Goal: Navigation & Orientation: Find specific page/section

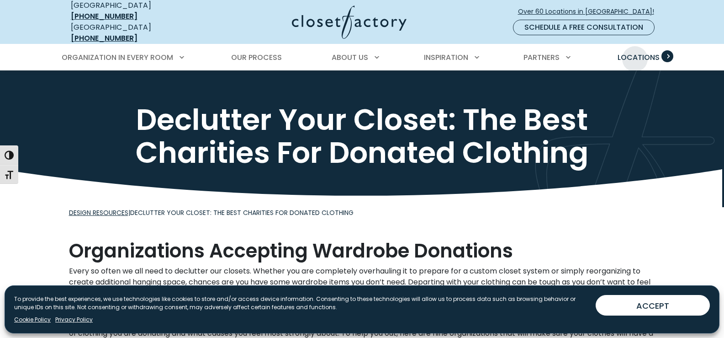
click at [635, 52] on span "Locations" at bounding box center [639, 57] width 42 height 11
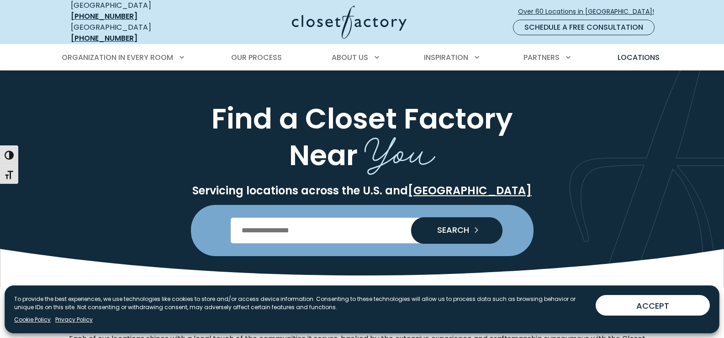
click at [383, 223] on input "Enter Postal Code" at bounding box center [362, 230] width 263 height 26
type input "*****"
click at [449, 226] on span "SEARCH" at bounding box center [449, 230] width 39 height 8
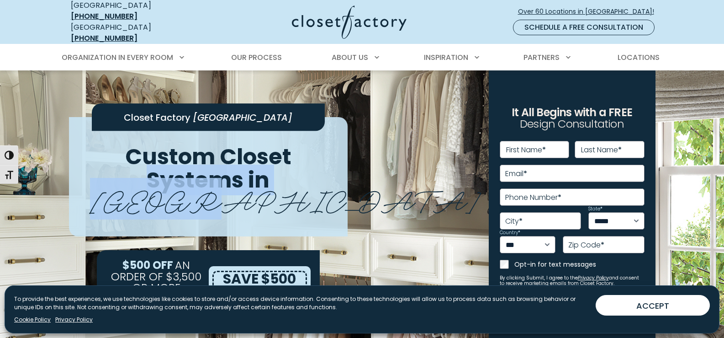
drag, startPoint x: 345, startPoint y: 225, endPoint x: 322, endPoint y: 143, distance: 84.9
click at [322, 143] on div "Closet Factory Boston Custom Closet Systems in Boston $500 OFF AN ORDER OF $3,5…" at bounding box center [208, 218] width 279 height 203
